Goal: Transaction & Acquisition: Purchase product/service

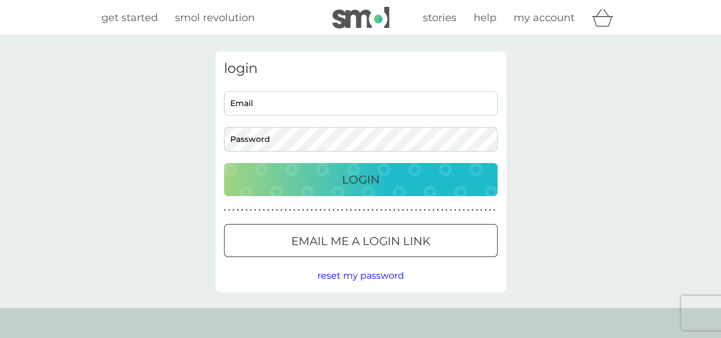
click at [322, 103] on input "Email" at bounding box center [361, 103] width 274 height 25
type input "cathann91@gmail.com"
click at [371, 186] on p "Login" at bounding box center [361, 179] width 38 height 18
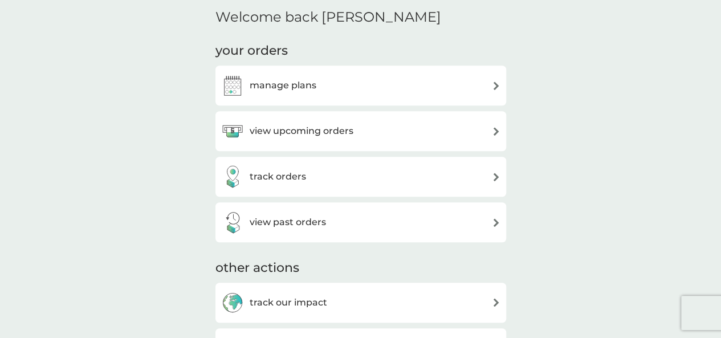
scroll to position [281, 0]
click at [482, 88] on div "manage plans" at bounding box center [360, 84] width 279 height 23
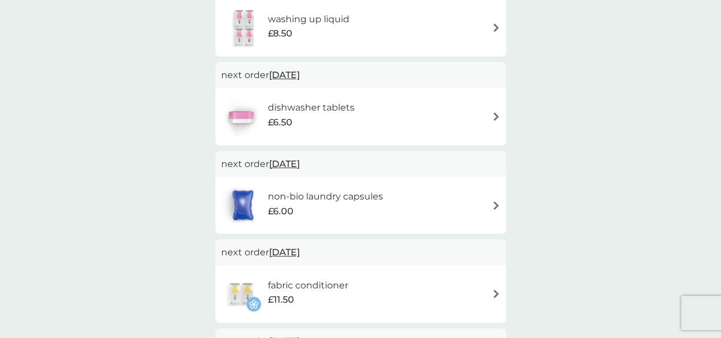
scroll to position [257, 0]
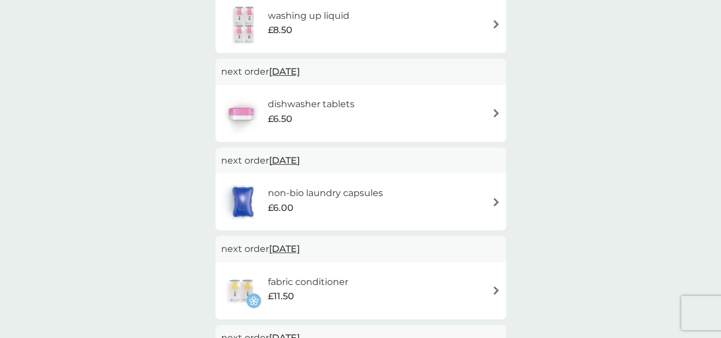
click at [488, 198] on div "non-bio laundry capsules £6.00" at bounding box center [360, 202] width 279 height 40
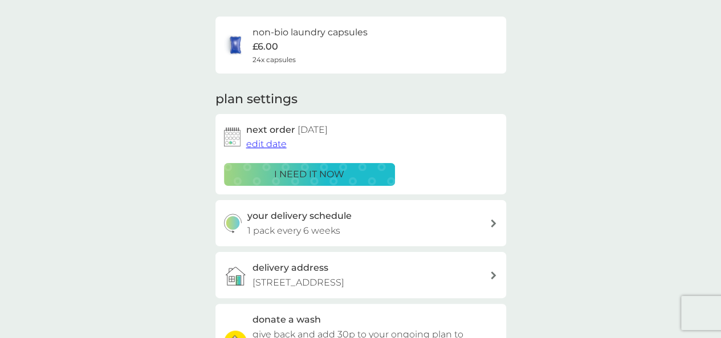
scroll to position [79, 0]
click at [334, 183] on button "i need it now" at bounding box center [309, 174] width 171 height 23
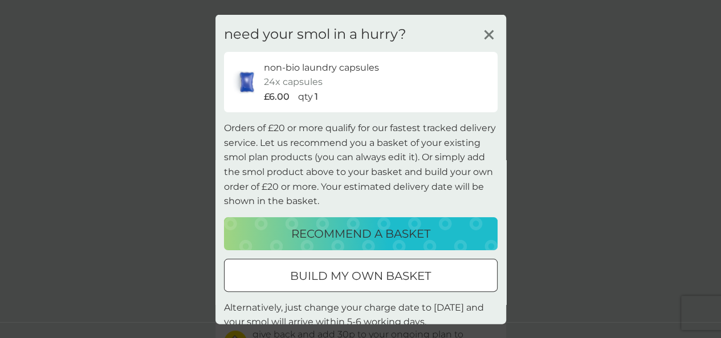
click at [343, 278] on div at bounding box center [346, 274] width 7 height 7
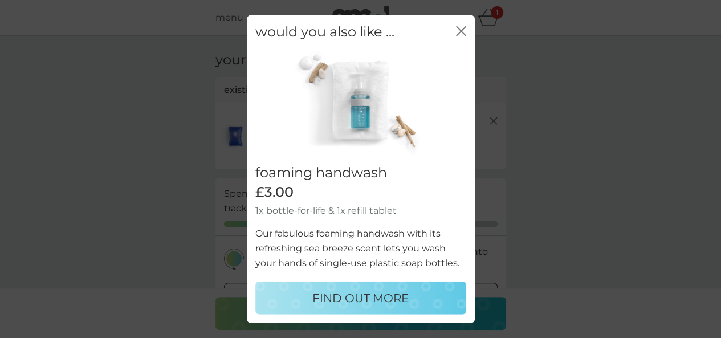
click at [457, 32] on icon "close" at bounding box center [461, 31] width 10 height 10
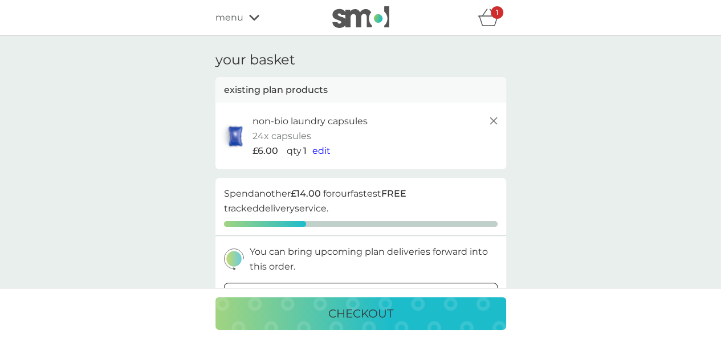
click at [626, 245] on div "your basket existing plan products non-bio laundry capsules 24x capsules £6.00 …" at bounding box center [360, 338] width 721 height 605
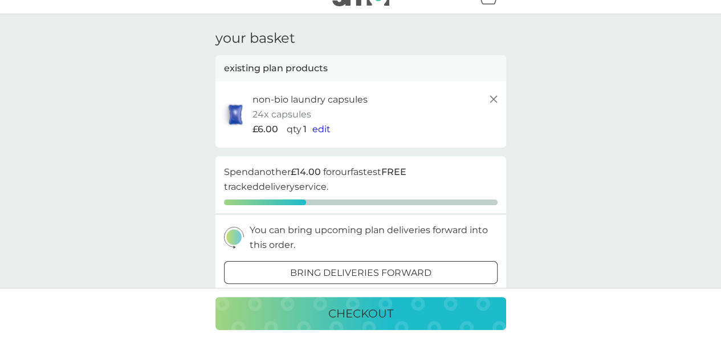
scroll to position [23, 0]
click at [291, 274] on p "bring deliveries forward" at bounding box center [360, 272] width 141 height 15
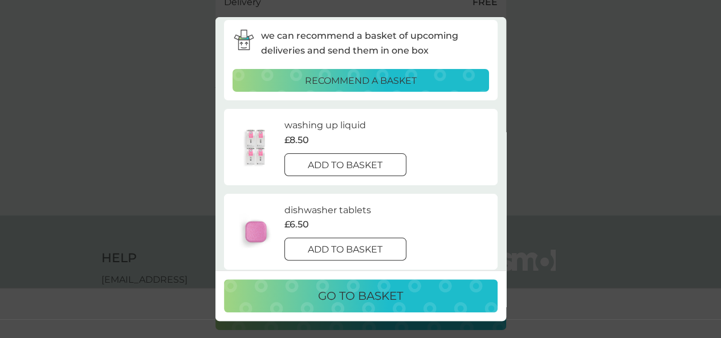
scroll to position [0, 0]
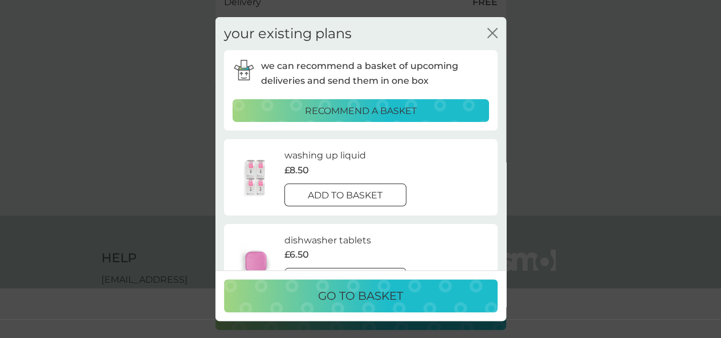
click at [494, 33] on icon "close" at bounding box center [493, 33] width 10 height 10
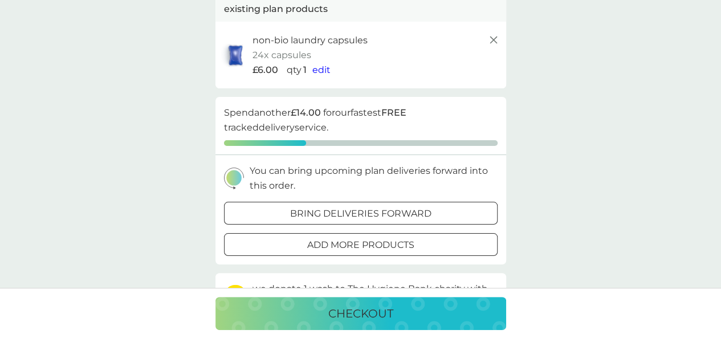
scroll to position [76, 0]
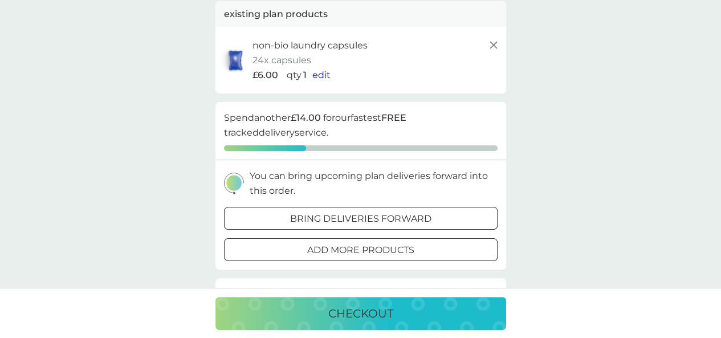
click at [424, 252] on div "add more products" at bounding box center [361, 250] width 273 height 15
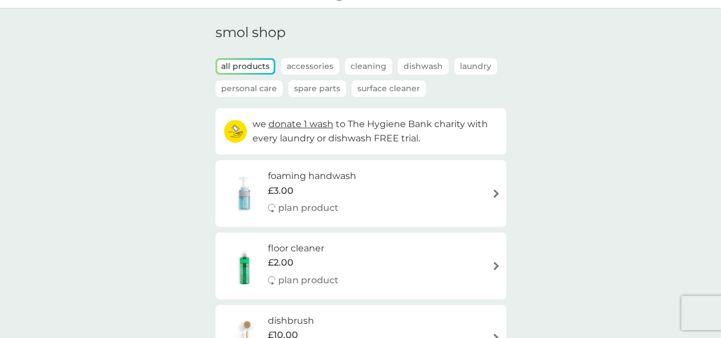
scroll to position [30, 0]
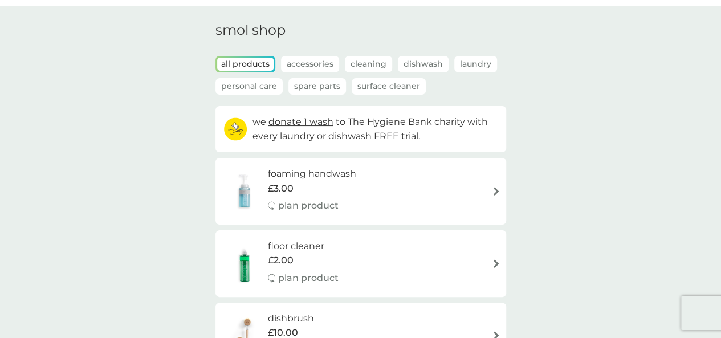
click at [369, 66] on p "Cleaning" at bounding box center [368, 64] width 47 height 17
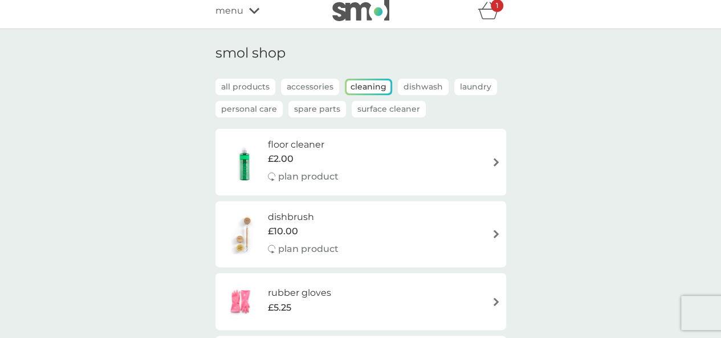
scroll to position [0, 0]
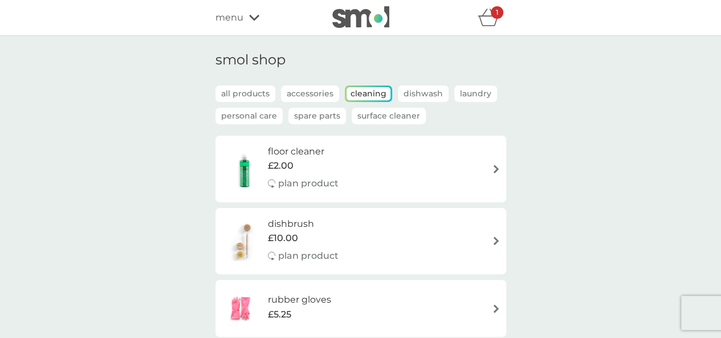
click at [423, 97] on p "Dishwash" at bounding box center [423, 94] width 51 height 17
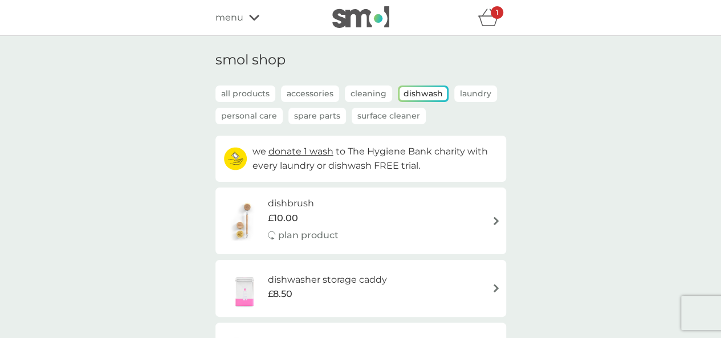
click at [312, 119] on p "Spare Parts" at bounding box center [318, 116] width 58 height 17
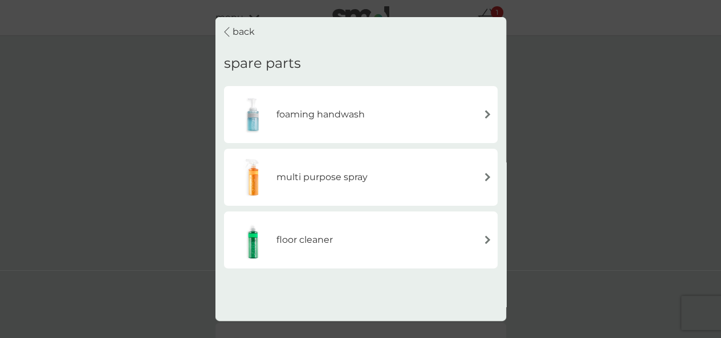
click at [192, 156] on div "back spare parts foaming handwash multi purpose spray floor cleaner foaming bat…" at bounding box center [360, 169] width 721 height 338
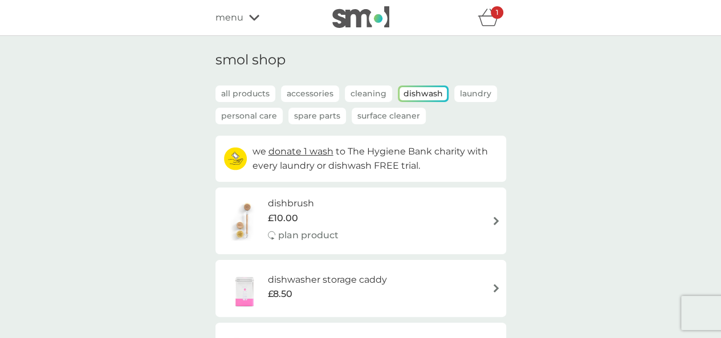
click at [370, 120] on p "Surface Cleaner" at bounding box center [389, 116] width 74 height 17
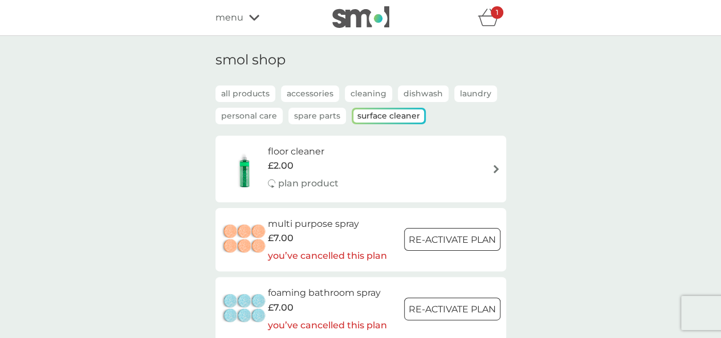
click at [302, 94] on p "Accessories" at bounding box center [310, 94] width 58 height 17
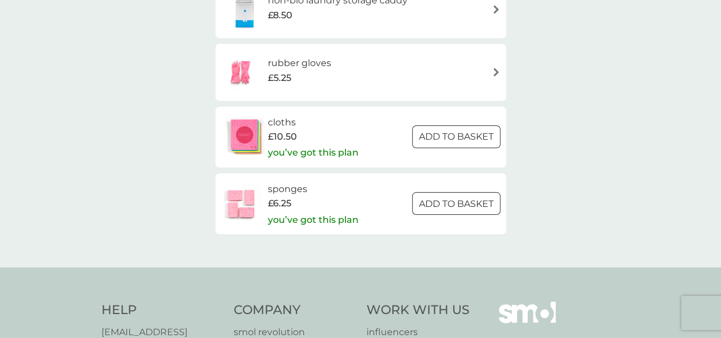
scroll to position [352, 0]
click at [479, 206] on p "ADD TO BASKET" at bounding box center [456, 204] width 75 height 15
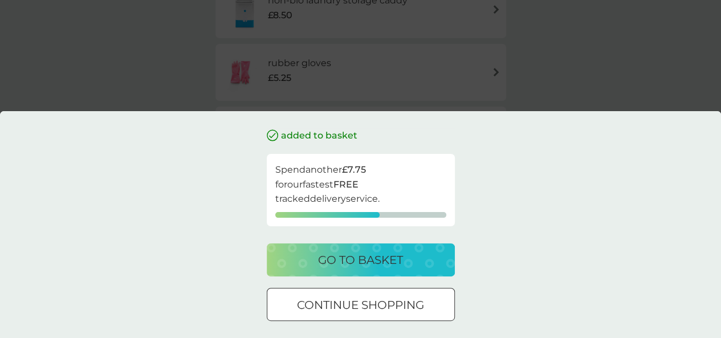
click at [397, 302] on p "continue shopping" at bounding box center [360, 305] width 127 height 18
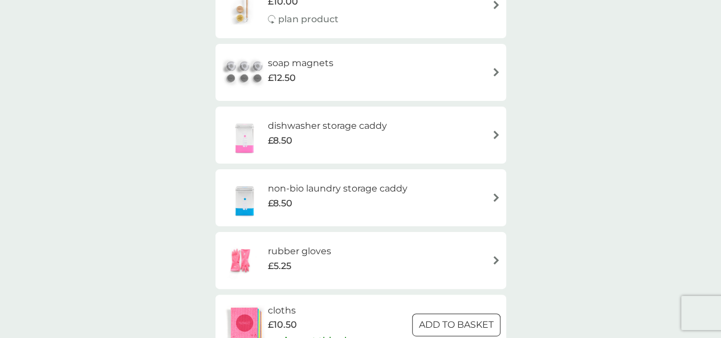
scroll to position [0, 0]
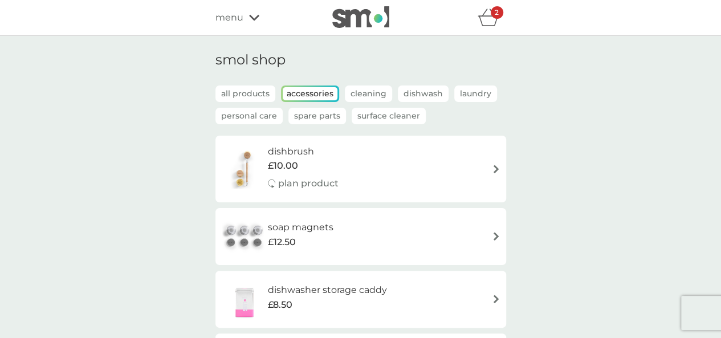
click at [468, 90] on p "Laundry" at bounding box center [475, 94] width 43 height 17
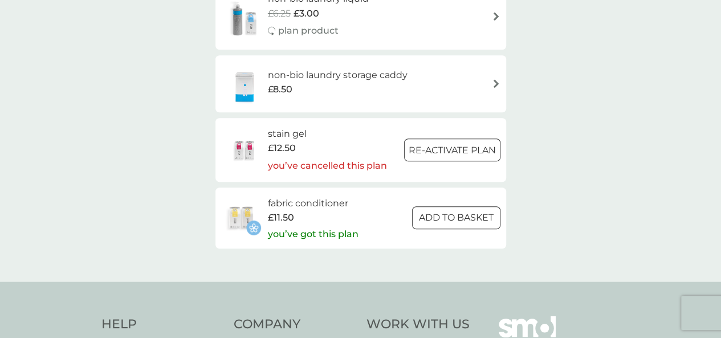
scroll to position [497, 0]
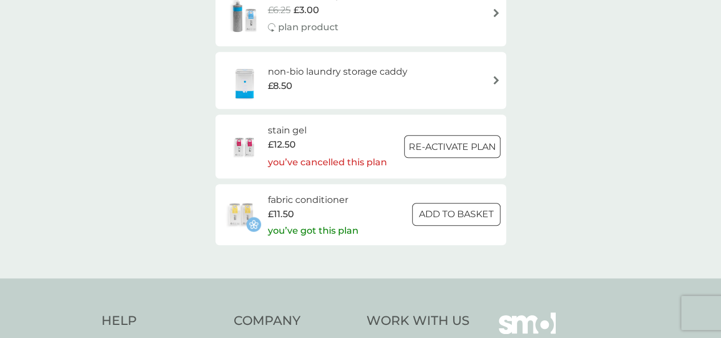
click at [456, 215] on div at bounding box center [456, 215] width 41 height 12
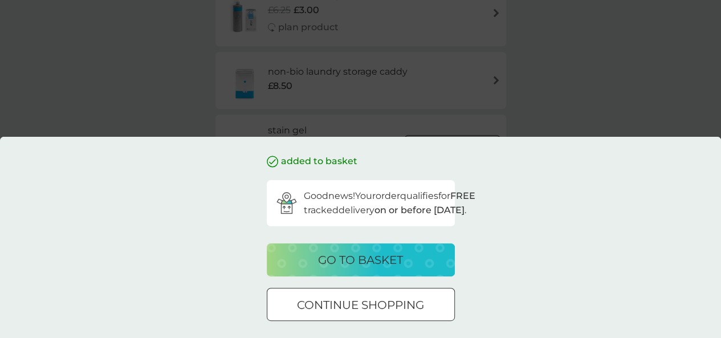
click at [389, 266] on p "go to basket" at bounding box center [360, 260] width 85 height 18
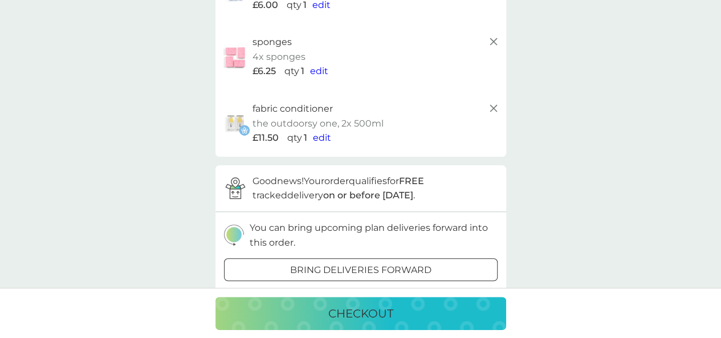
scroll to position [146, 0]
click at [372, 321] on p "checkout" at bounding box center [360, 313] width 65 height 18
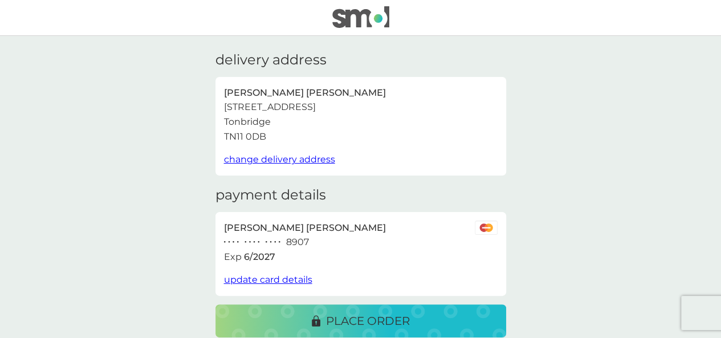
click at [404, 321] on p "place order" at bounding box center [368, 321] width 84 height 18
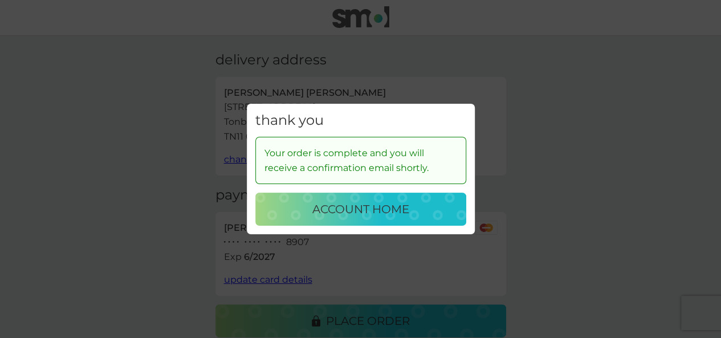
click at [396, 214] on p "account home" at bounding box center [360, 209] width 97 height 18
